Goal: Transaction & Acquisition: Subscribe to service/newsletter

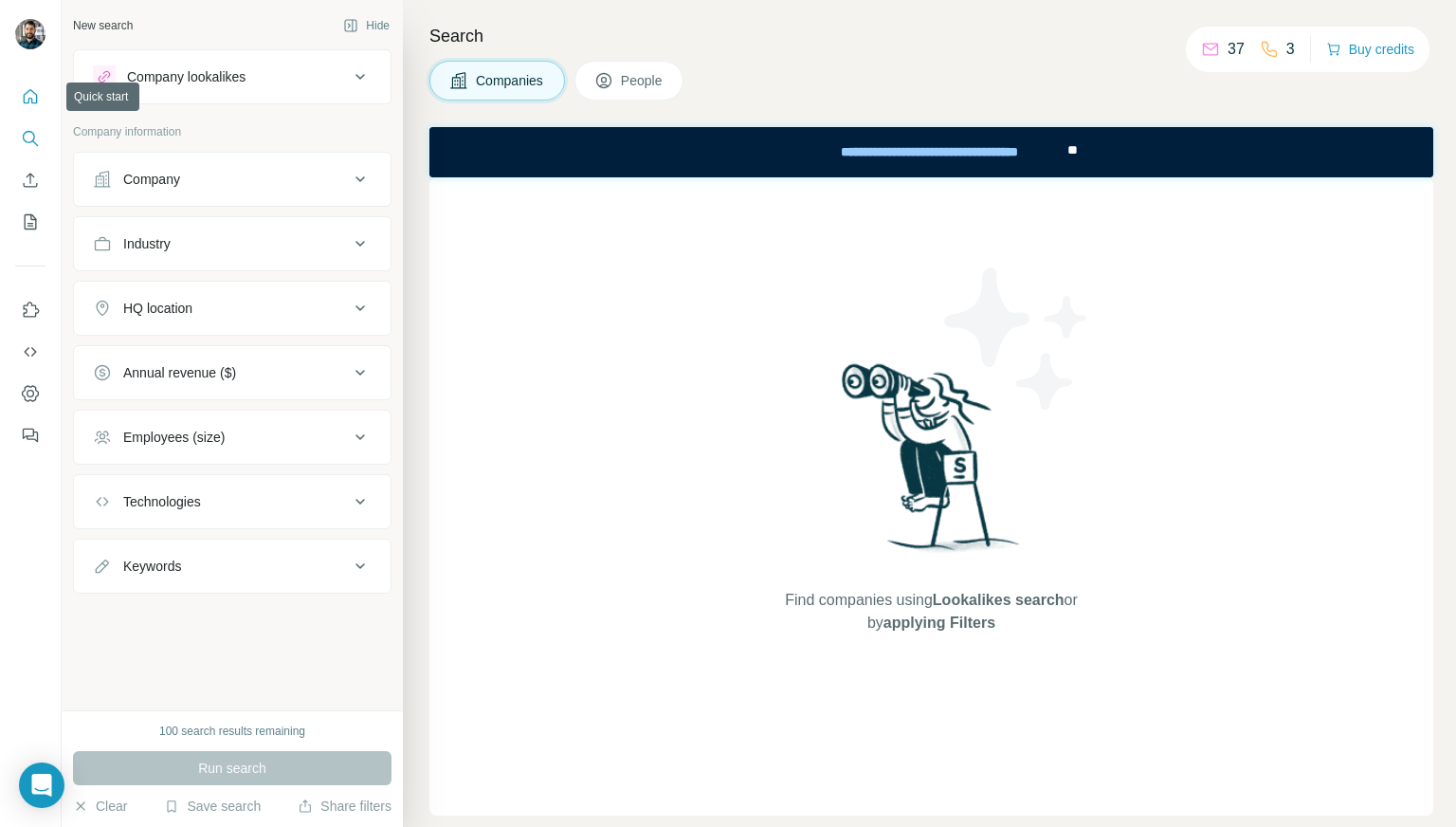
click at [27, 92] on icon "Quick start" at bounding box center [31, 97] width 19 height 19
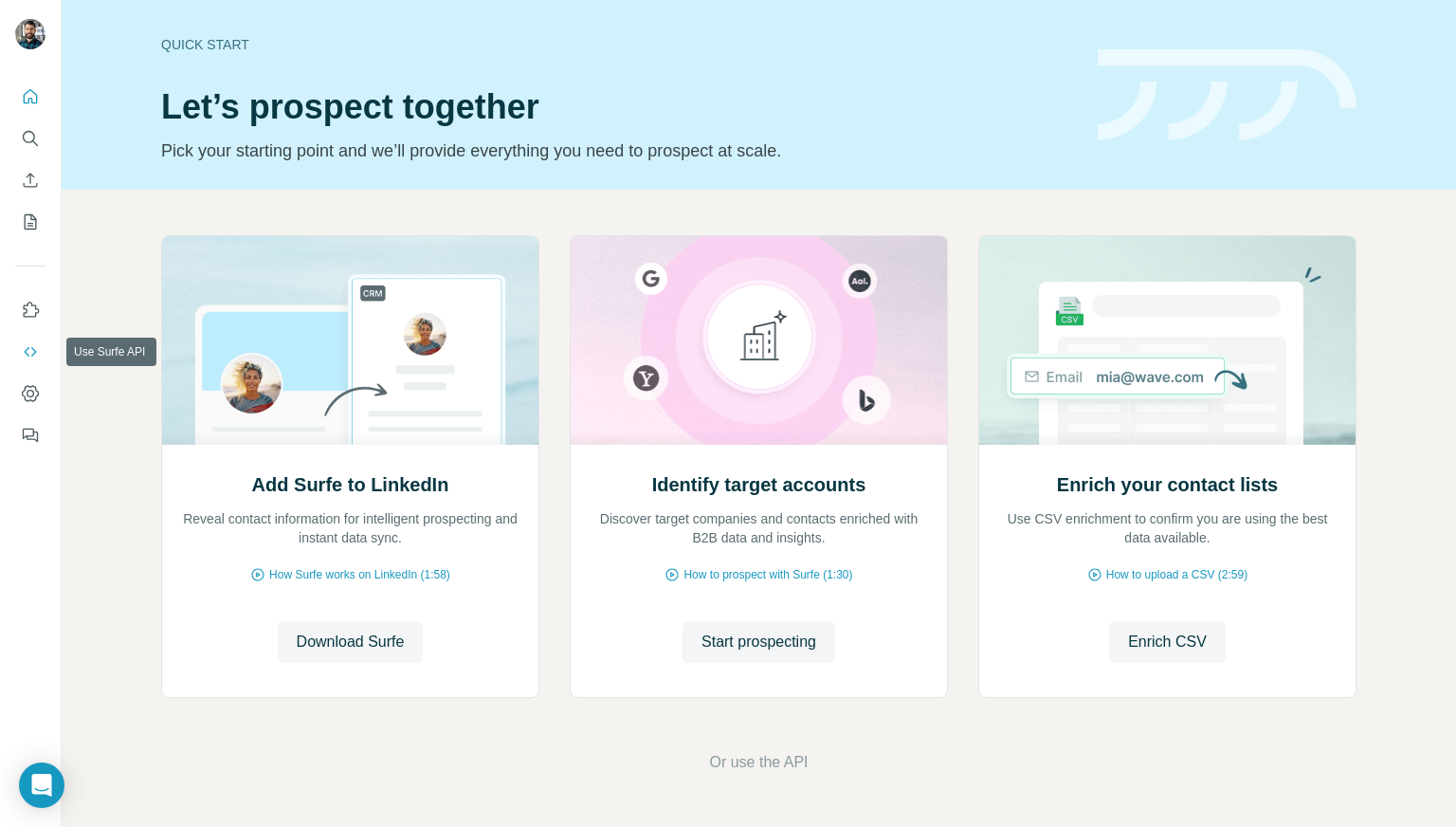
click at [28, 367] on button "Use Surfe API" at bounding box center [31, 351] width 31 height 34
click at [29, 388] on icon "Dashboard" at bounding box center [31, 394] width 19 height 19
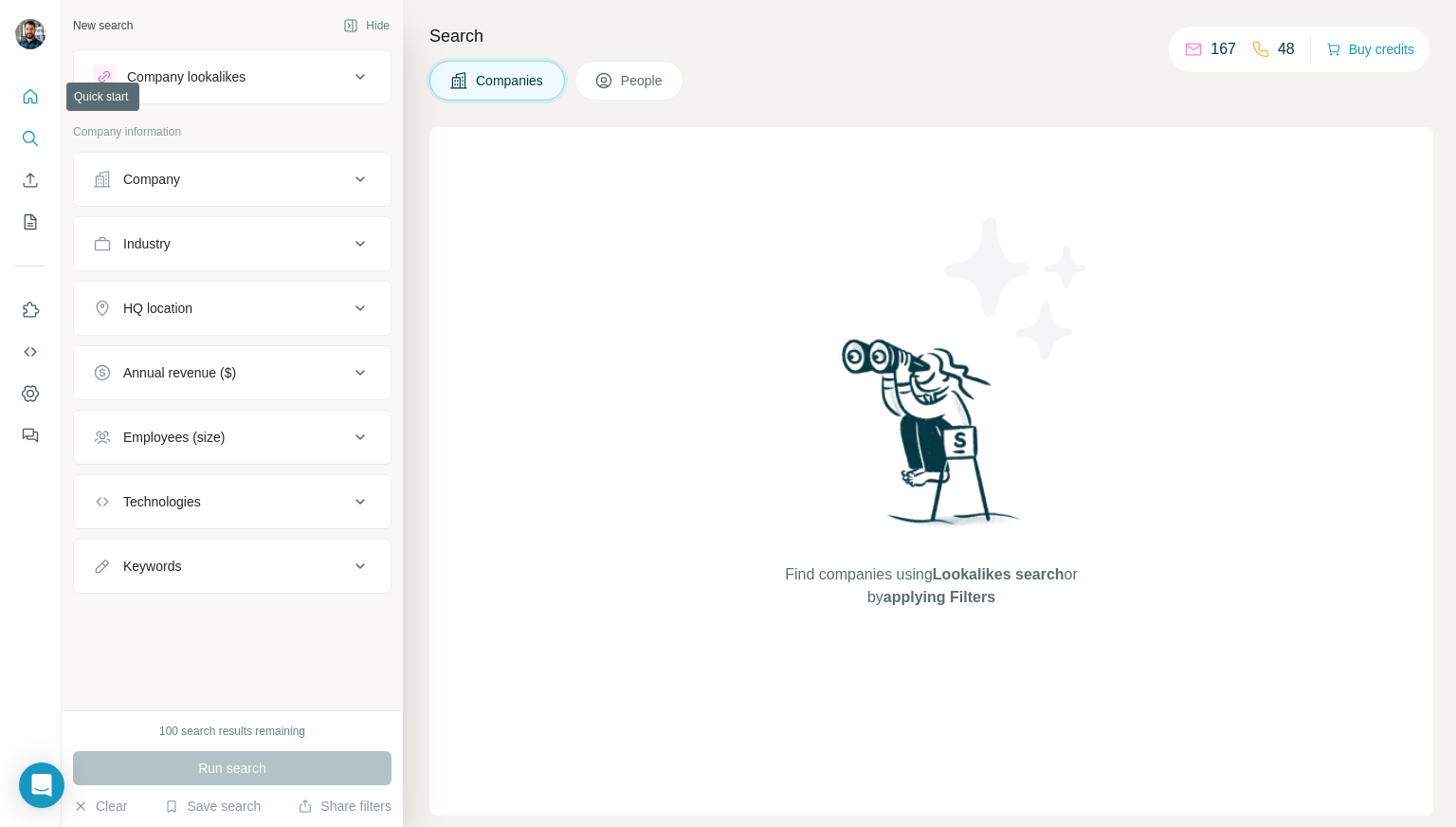
click at [32, 102] on icon "Quick start" at bounding box center [31, 96] width 14 height 14
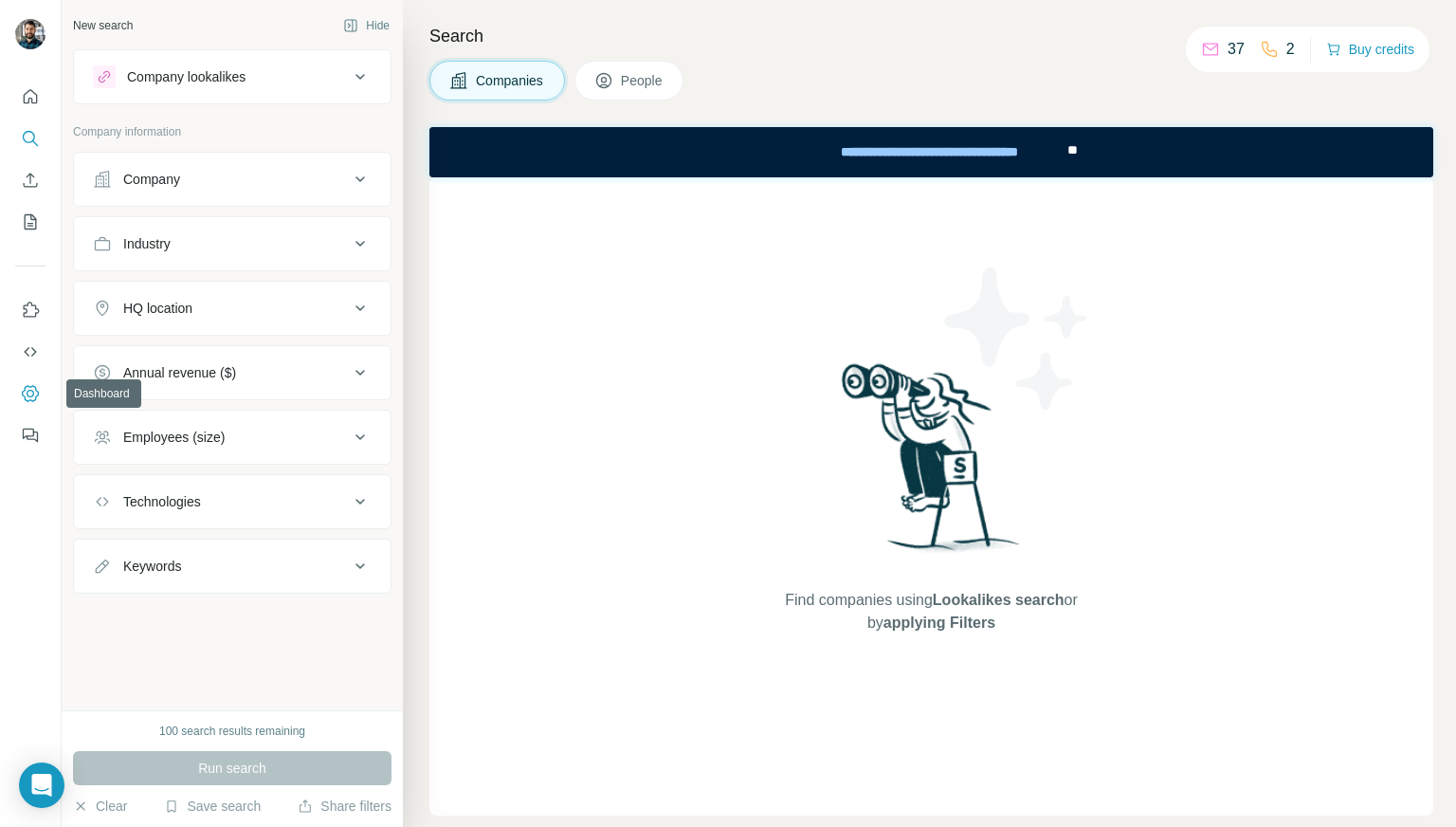
click at [35, 392] on icon "Dashboard" at bounding box center [31, 394] width 19 height 19
click at [32, 400] on icon "Dashboard" at bounding box center [31, 394] width 19 height 19
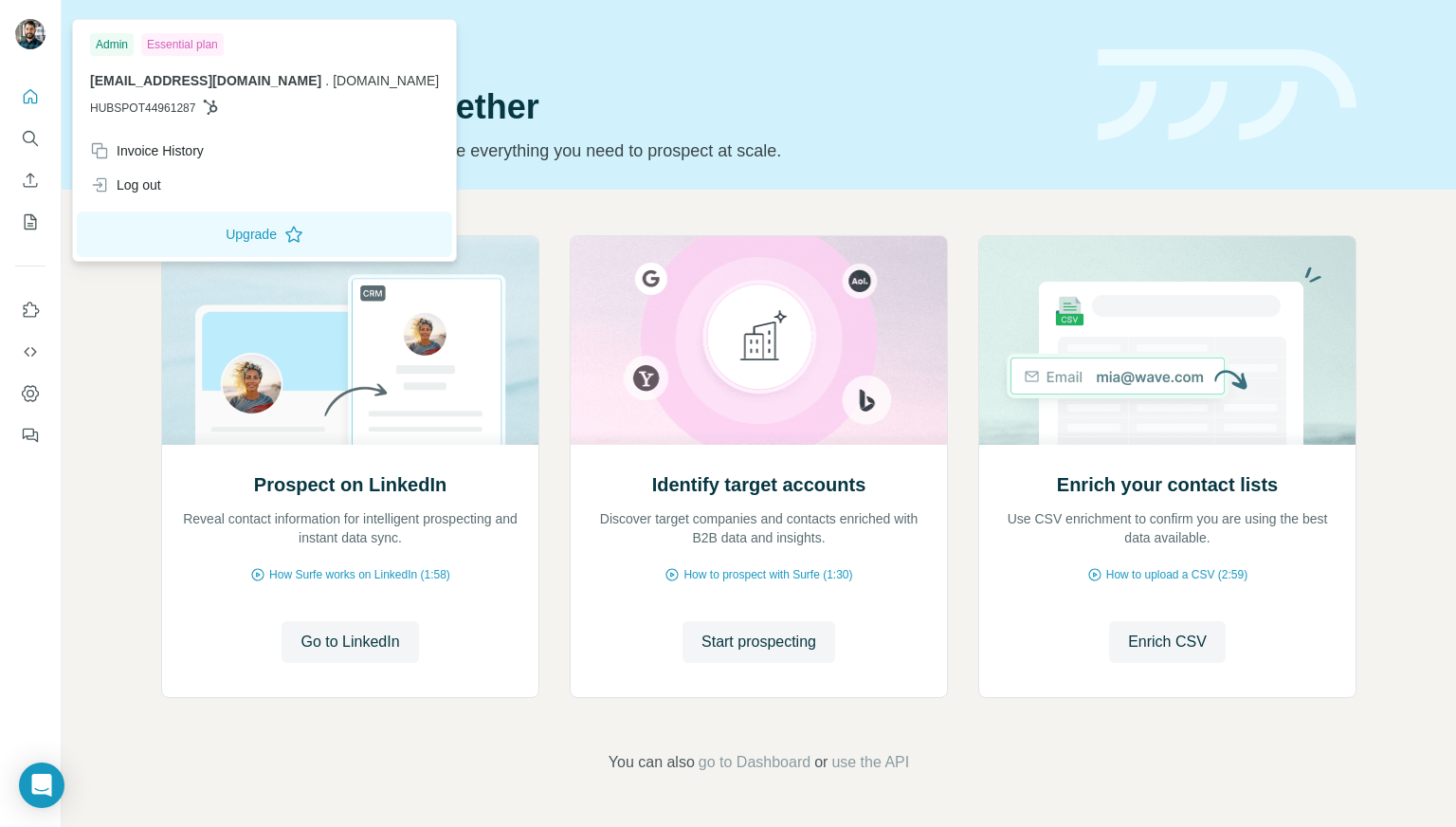
click at [36, 28] on img at bounding box center [31, 35] width 31 height 31
click at [171, 232] on button "Upgrade" at bounding box center [265, 234] width 375 height 45
click at [30, 387] on icon "Dashboard" at bounding box center [31, 393] width 17 height 16
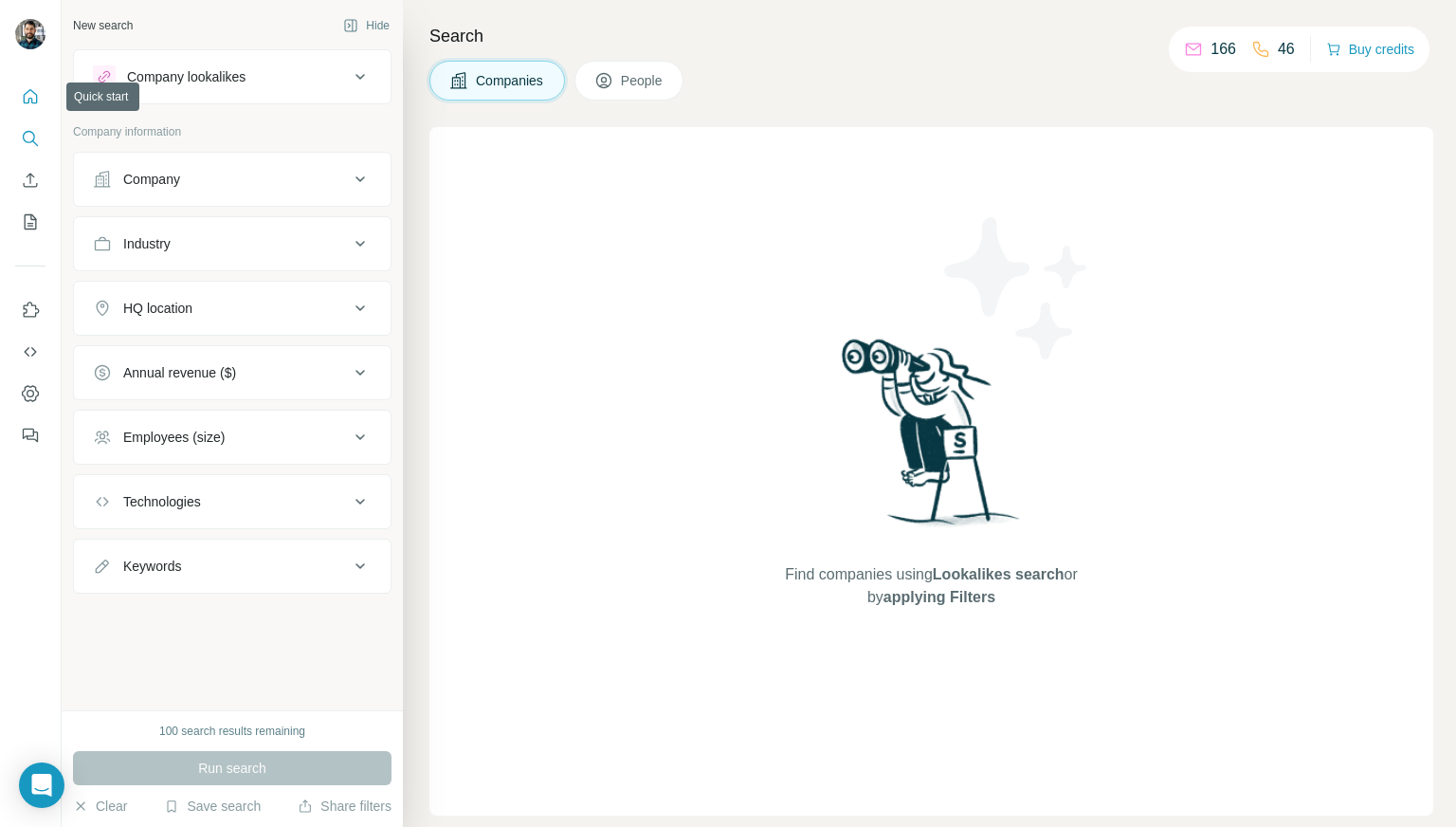
click at [38, 99] on icon "Quick start" at bounding box center [31, 97] width 19 height 19
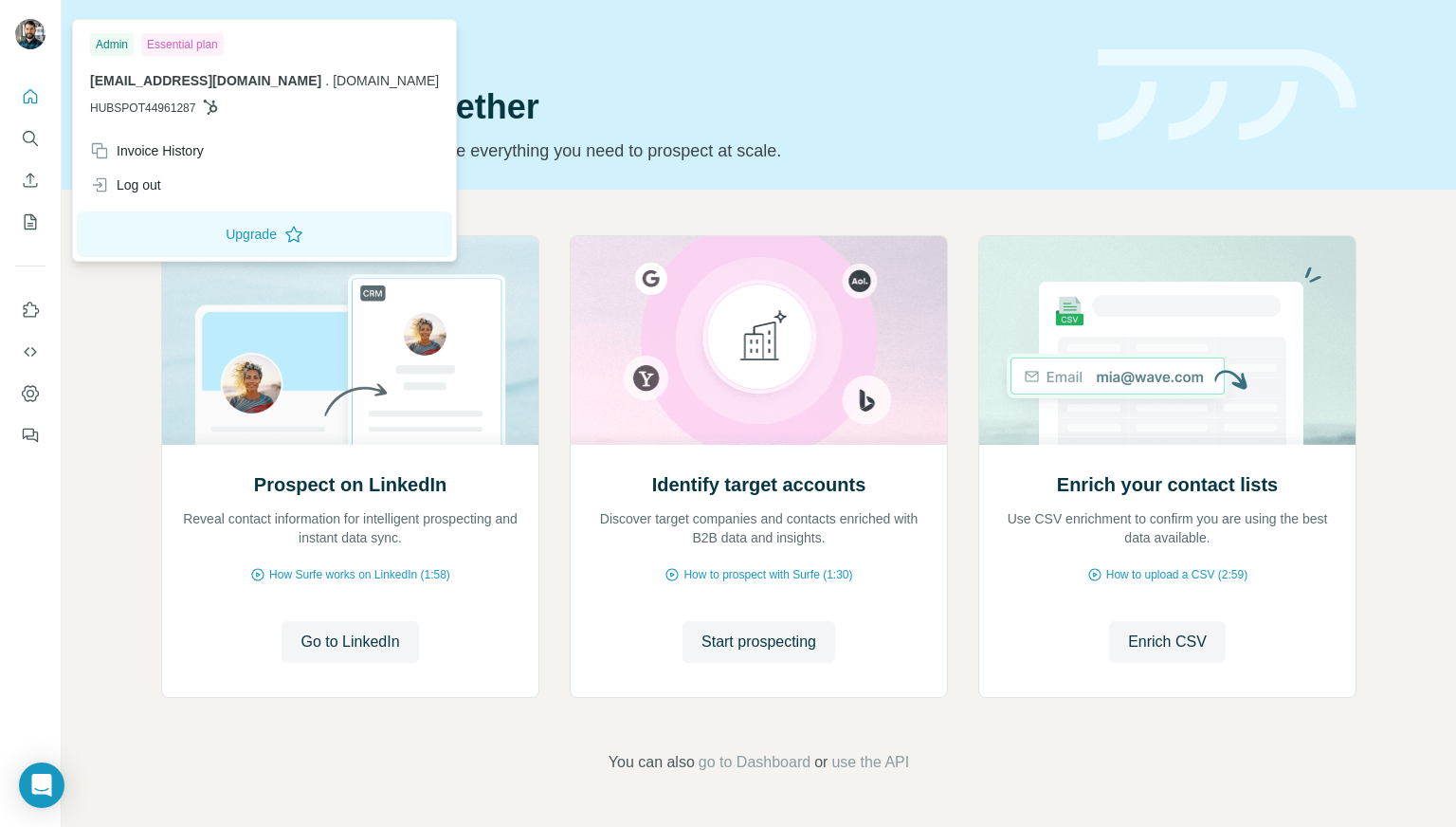
click at [25, 39] on img at bounding box center [31, 35] width 31 height 31
click at [170, 246] on button "Upgrade" at bounding box center [265, 234] width 375 height 45
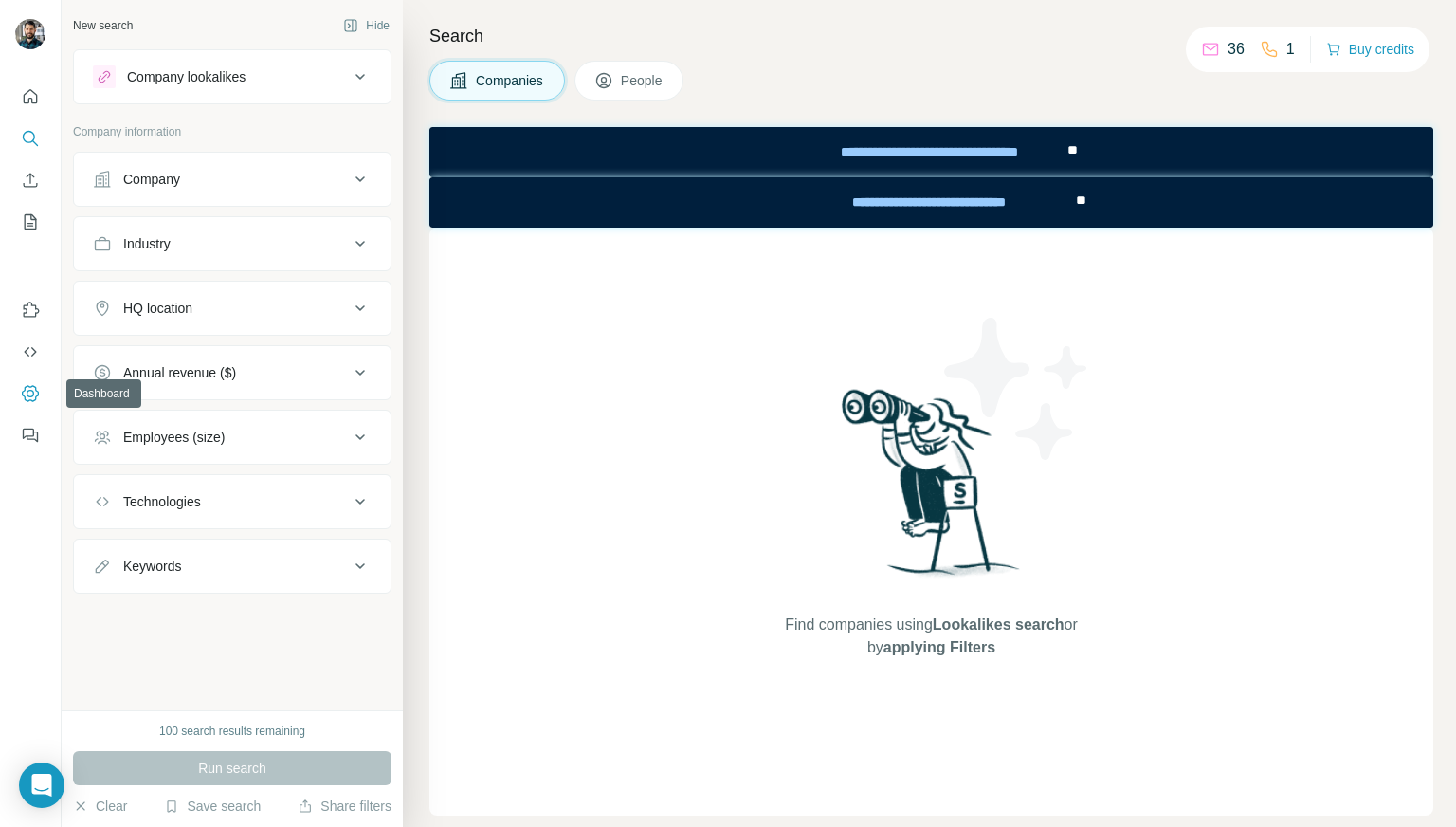
click at [38, 387] on icon "Dashboard" at bounding box center [31, 394] width 19 height 19
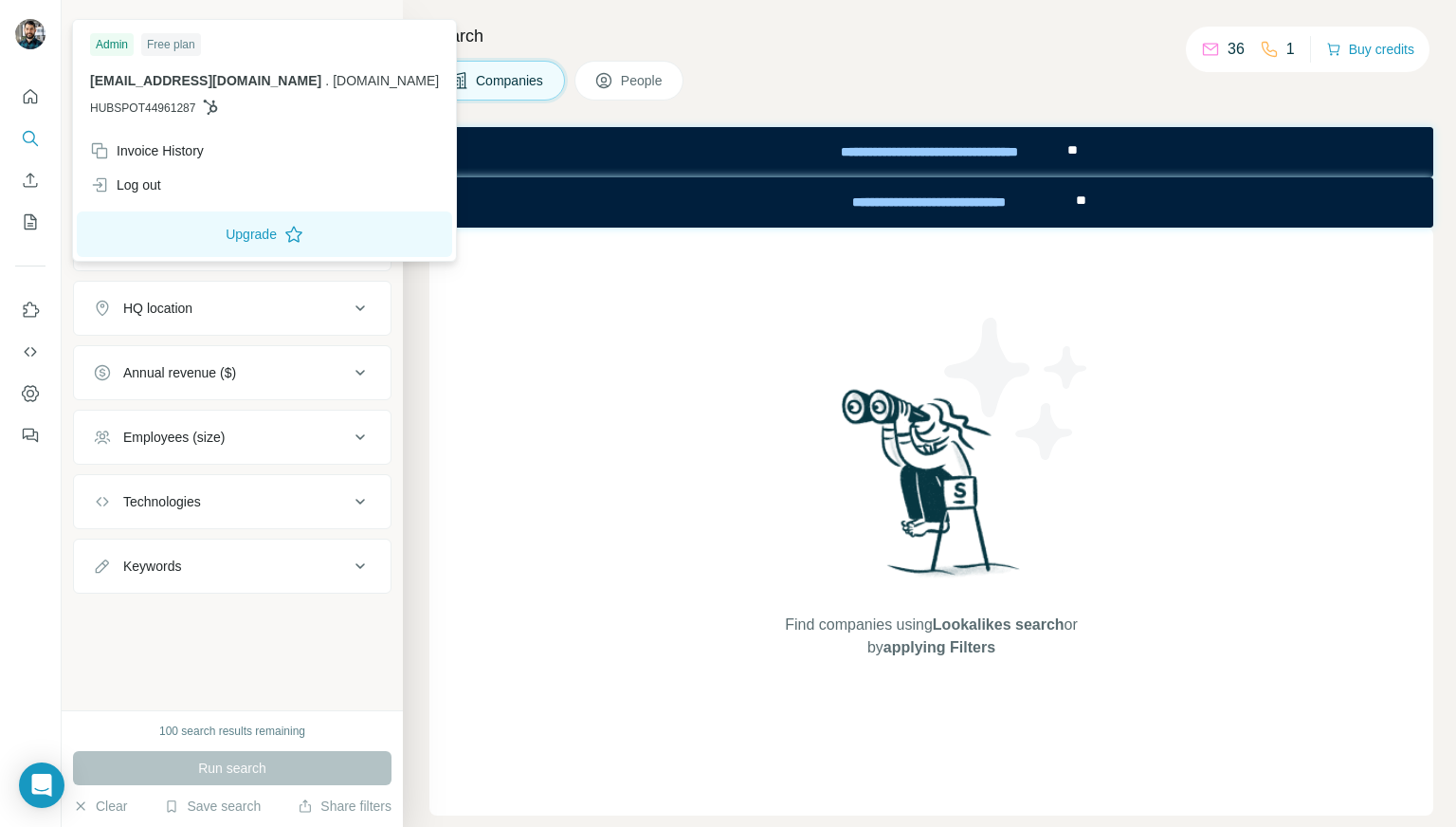
click at [38, 28] on img at bounding box center [31, 35] width 31 height 31
click at [191, 233] on button "Upgrade" at bounding box center [265, 234] width 375 height 45
click at [38, 98] on icon "Quick start" at bounding box center [31, 97] width 19 height 19
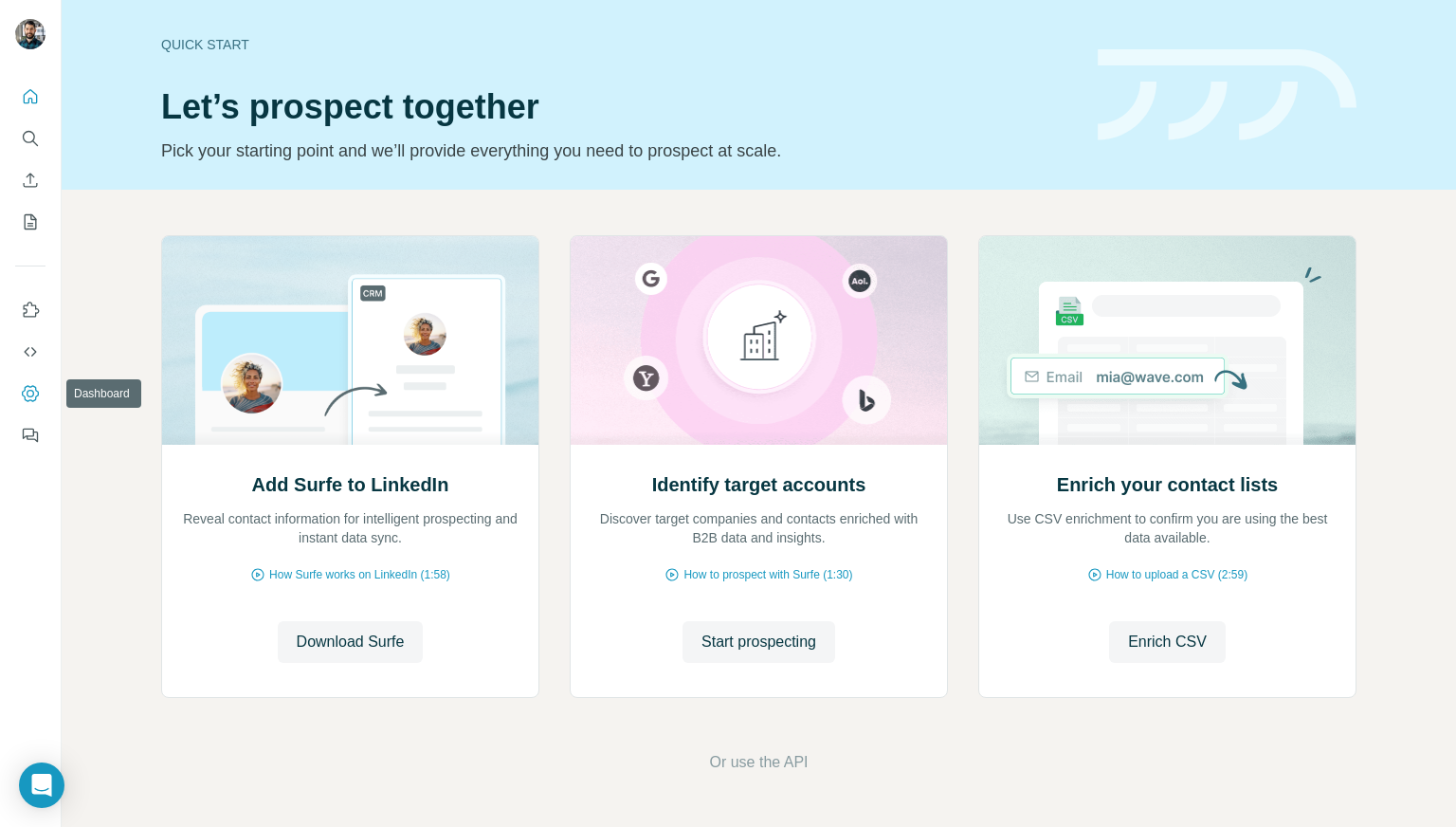
click at [38, 395] on icon "Dashboard" at bounding box center [31, 394] width 19 height 19
